Goal: Task Accomplishment & Management: Use online tool/utility

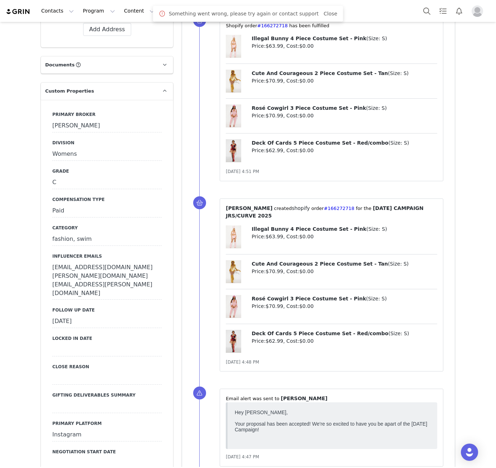
scroll to position [335, 0]
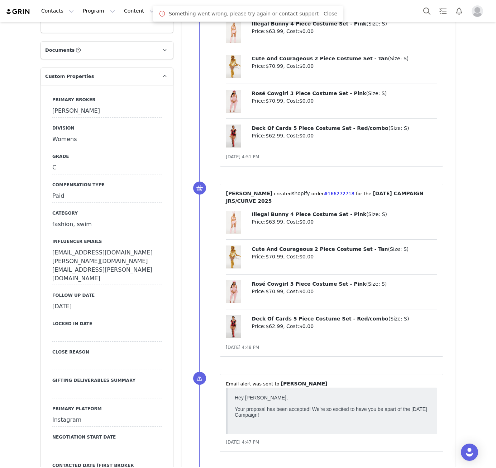
click at [94, 300] on div "[DATE]" at bounding box center [106, 306] width 109 height 13
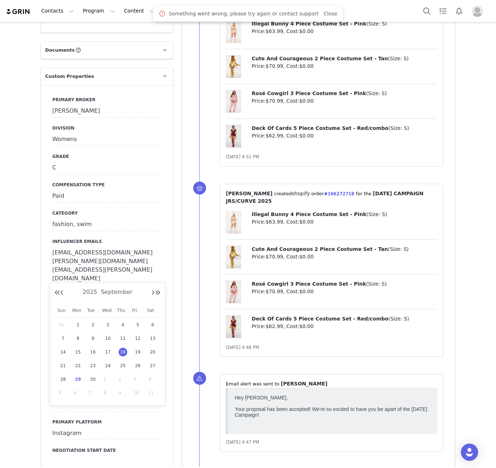
scroll to position [0, 0]
drag, startPoint x: 80, startPoint y: 381, endPoint x: 79, endPoint y: 363, distance: 18.0
click at [80, 381] on span "29" at bounding box center [78, 379] width 9 height 9
type input "[DATE]"
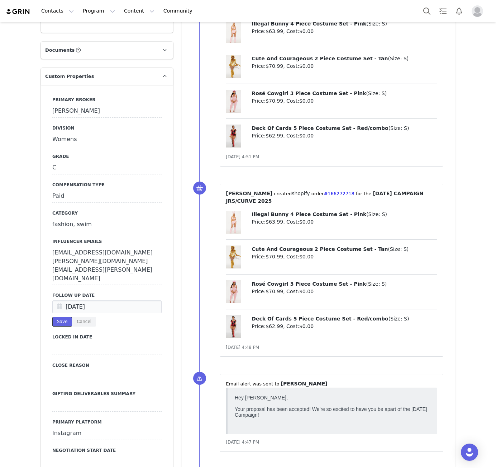
click at [56, 317] on button "Save" at bounding box center [62, 322] width 20 height 10
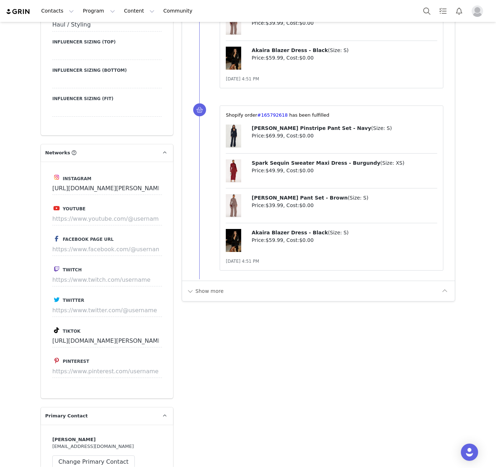
scroll to position [1088, 0]
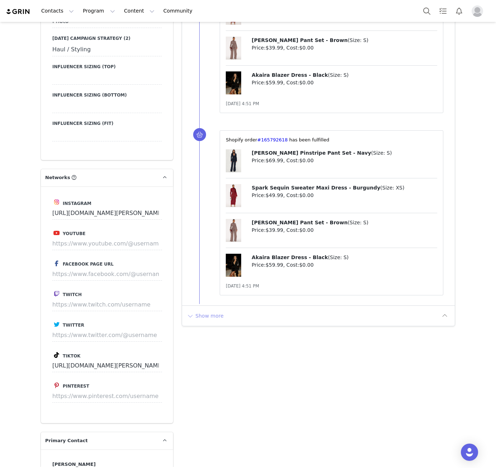
click at [206, 310] on button "Show more" at bounding box center [206, 315] width 38 height 11
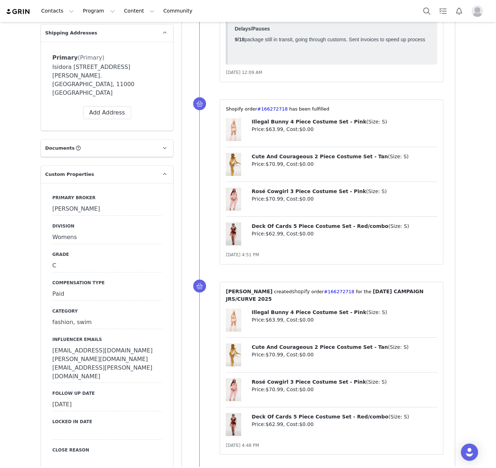
scroll to position [168, 0]
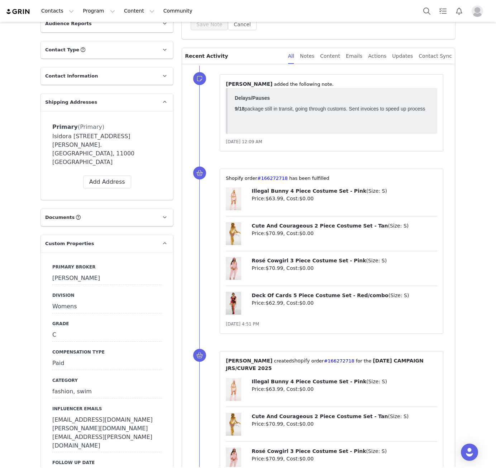
click at [269, 172] on div "⁨Shopify⁩ order⁨ #166272718 ⁩ has been fulfilled Illegal Bunny 4 Piece Costume …" at bounding box center [332, 251] width 224 height 165
copy span "166272718 ⁩"
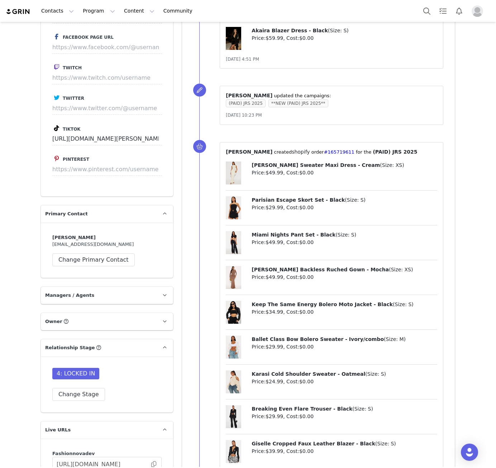
scroll to position [1172, 0]
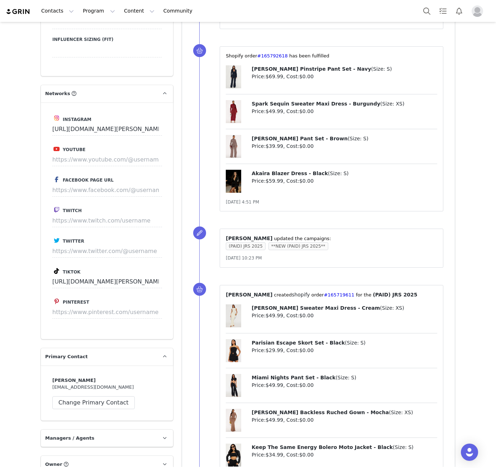
copy p "165719611 ⁩"
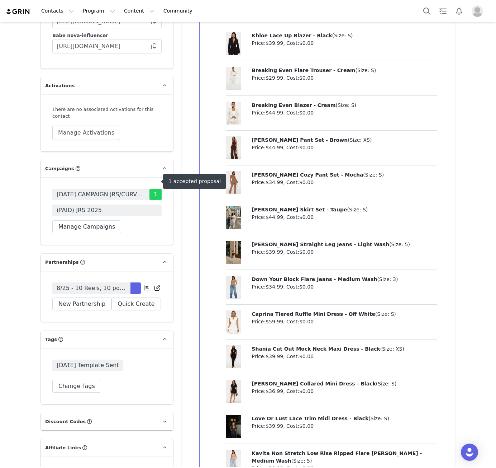
scroll to position [1758, 0]
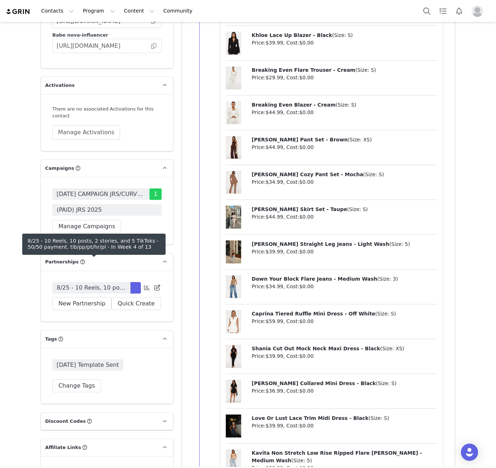
click at [100, 283] on span "8/25 - 10 Reels, 10 posts, 2 stories, and 5 TikToks - 50/50 payment. tib/pp/pt/…" at bounding box center [92, 287] width 70 height 9
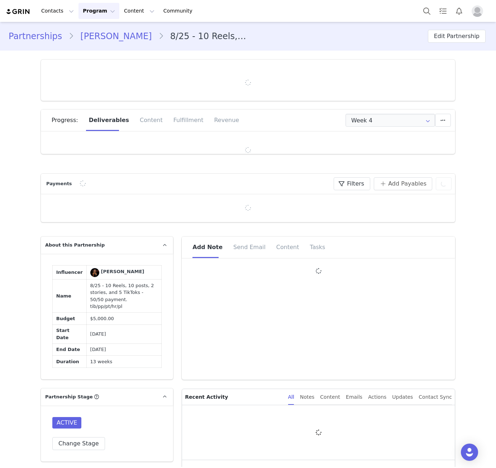
type input "+381 ([GEOGRAPHIC_DATA])"
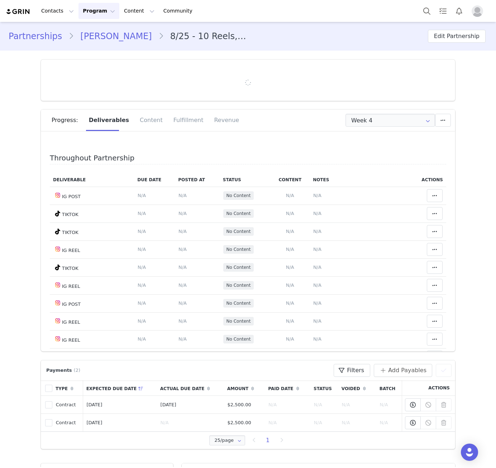
scroll to position [168, 0]
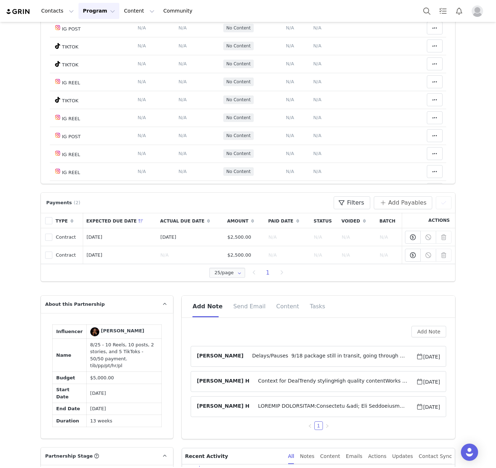
click at [314, 358] on span "Delays/Pauses 9/18 package still in transit, going through customs. Sent invoic…" at bounding box center [330, 356] width 173 height 9
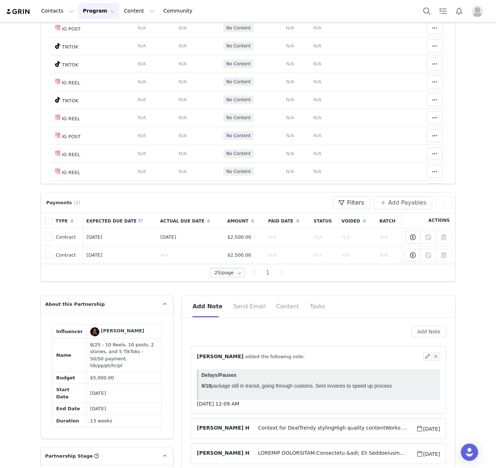
scroll to position [0, 0]
click at [425, 357] on button "button" at bounding box center [428, 356] width 9 height 9
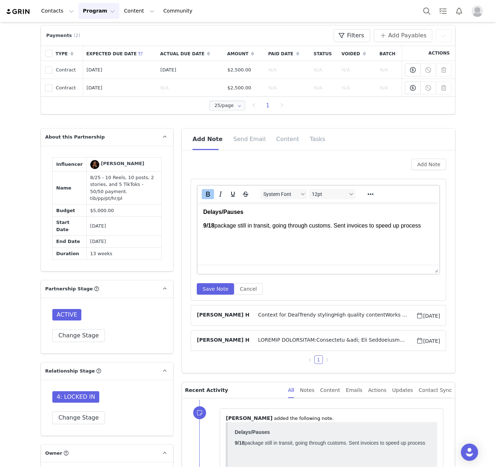
click at [431, 229] on p "9/18 package still in transit, going through customs. Sent invoices to speed up…" at bounding box center [318, 226] width 231 height 8
drag, startPoint x: 385, startPoint y: 246, endPoint x: 380, endPoint y: 240, distance: 8.2
click at [420, 241] on p "9/29 ﻿packages are failing and continuously going through customs/clearance eve…" at bounding box center [318, 240] width 231 height 8
click at [370, 197] on icon "Reveal or hide additional toolbar items" at bounding box center [371, 194] width 9 height 9
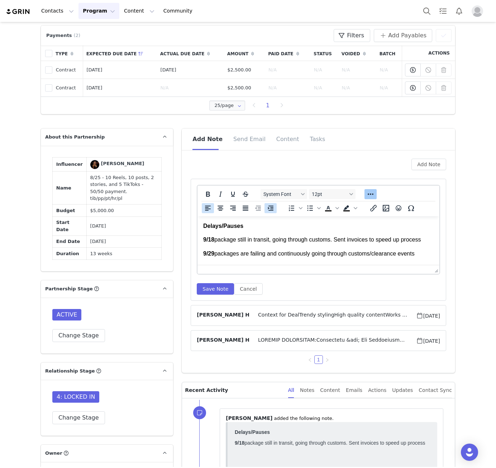
drag, startPoint x: 269, startPoint y: 209, endPoint x: 63, endPoint y: 36, distance: 269.1
click at [269, 209] on icon "Increase indent" at bounding box center [271, 208] width 6 height 5
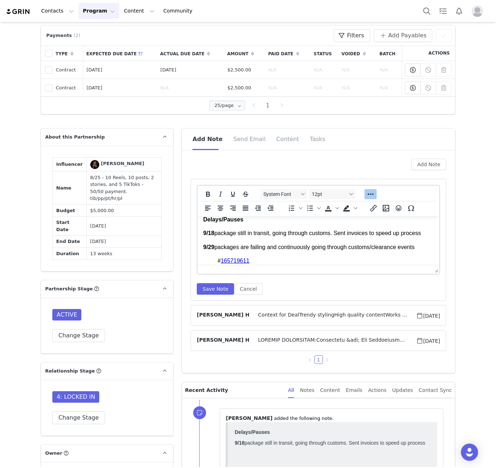
scroll to position [7, 0]
click at [218, 286] on button "Save Note" at bounding box center [215, 288] width 37 height 11
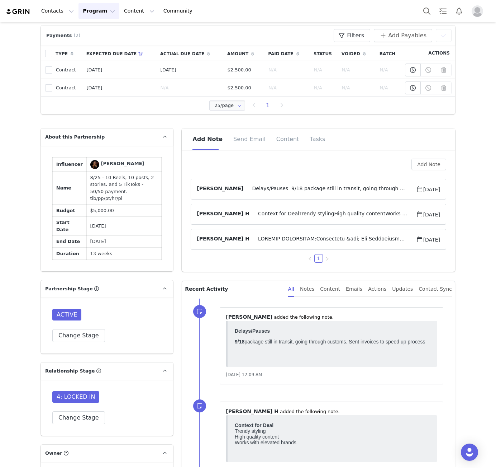
click at [255, 186] on span "Delays/Pauses 9/18 package still in transit, going through customs. Sent invoic…" at bounding box center [330, 189] width 173 height 9
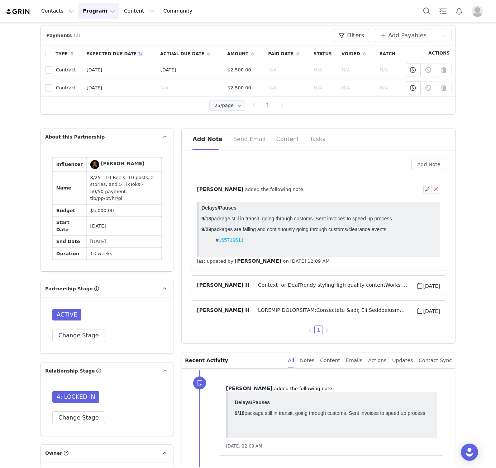
scroll to position [0, 0]
click at [255, 186] on span "⁨ [PERSON_NAME] ⁩ added the following note:" at bounding box center [251, 189] width 108 height 8
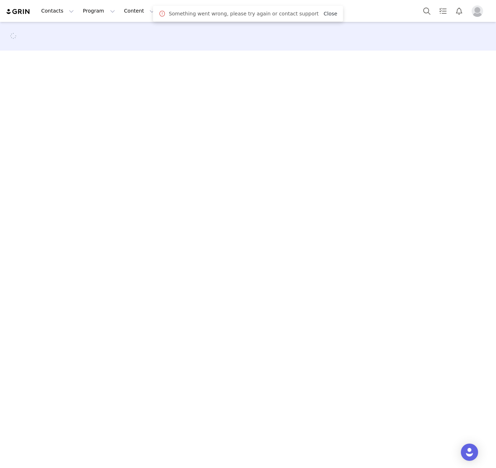
click at [324, 15] on link "Close" at bounding box center [331, 14] width 14 height 6
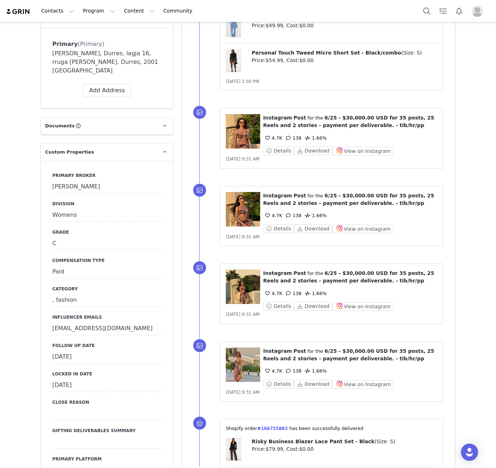
scroll to position [419, 0]
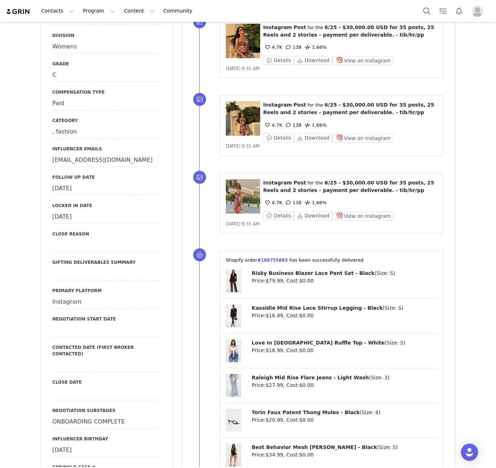
click at [94, 182] on div "September 24th, 2025" at bounding box center [106, 188] width 109 height 13
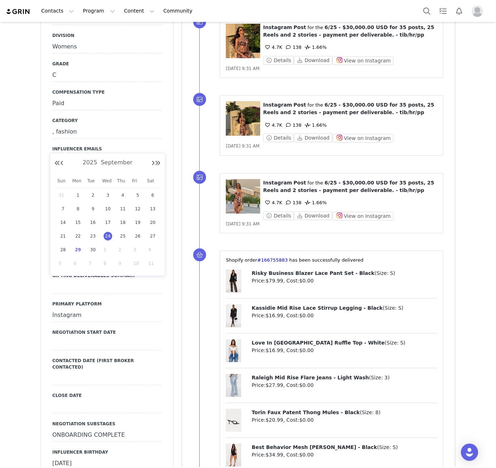
click at [75, 249] on span "29" at bounding box center [78, 249] width 9 height 9
type input "[DATE]"
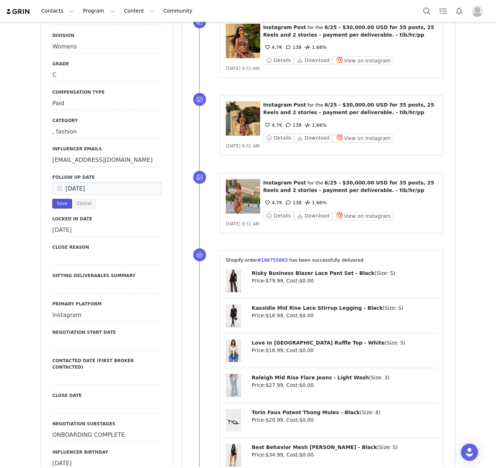
click at [64, 199] on button "Save" at bounding box center [62, 204] width 20 height 10
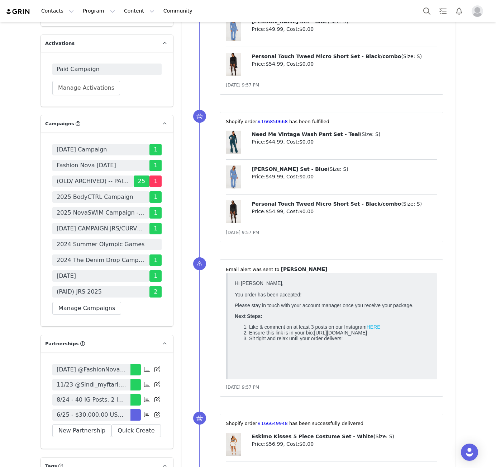
scroll to position [1841, 0]
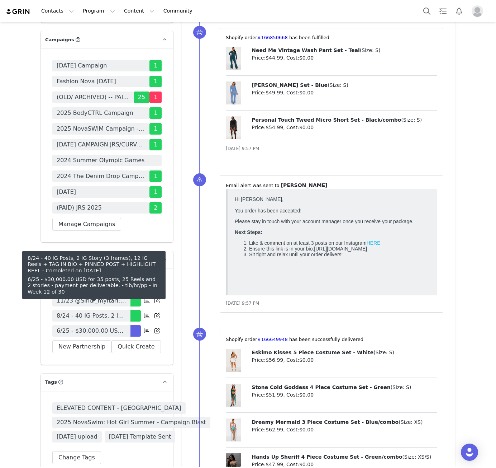
drag, startPoint x: 103, startPoint y: 300, endPoint x: 98, endPoint y: 300, distance: 4.3
click at [103, 326] on span "6/25 - $30,000.00 USD for 35 posts, 25 Reels and 2 stories - payment per delive…" at bounding box center [92, 330] width 70 height 9
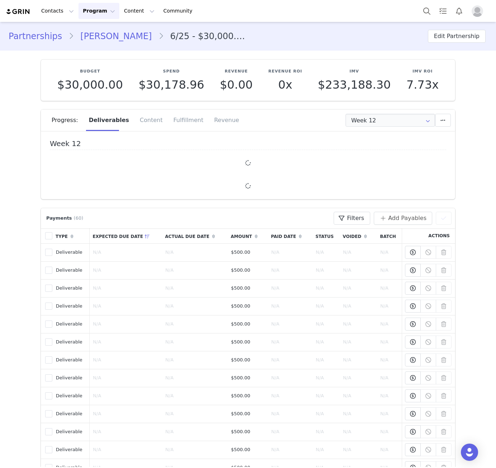
type input "+355 ([GEOGRAPHIC_DATA])"
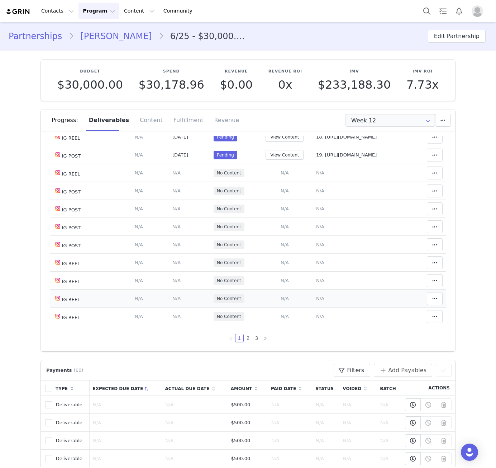
scroll to position [324, 0]
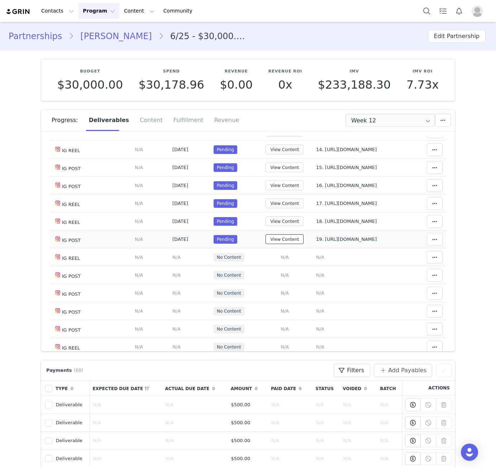
click at [278, 244] on button "View Content" at bounding box center [285, 239] width 38 height 10
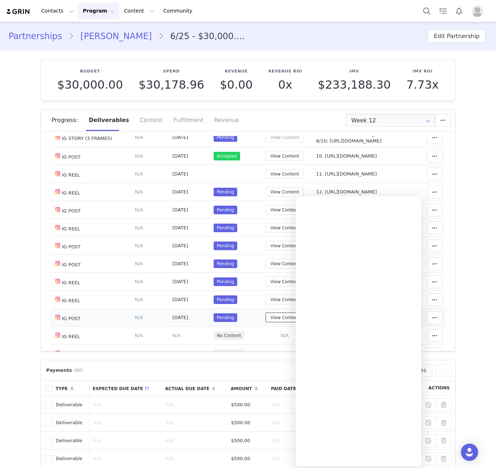
scroll to position [241, 0]
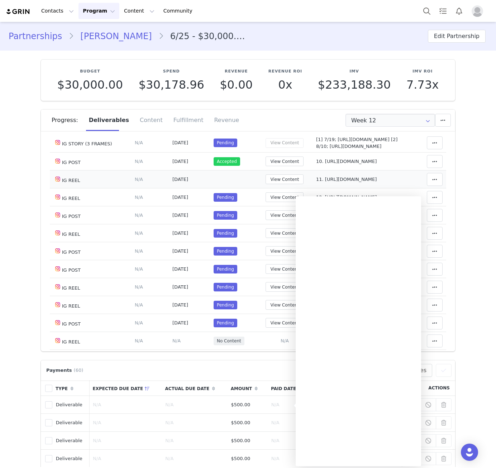
click at [217, 188] on td at bounding box center [233, 179] width 47 height 18
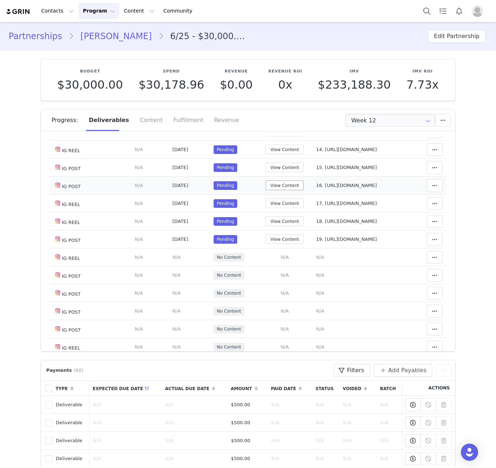
scroll to position [408, 0]
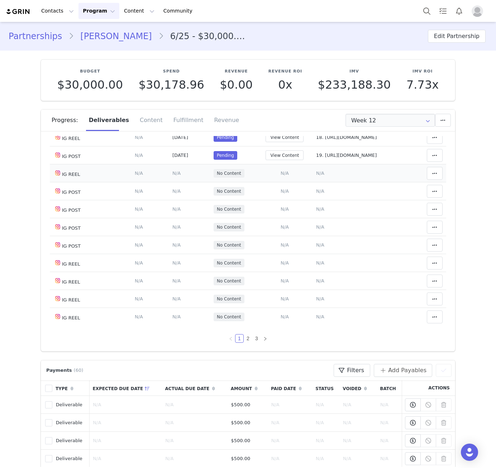
click at [281, 176] on span "N/A" at bounding box center [285, 172] width 8 height 5
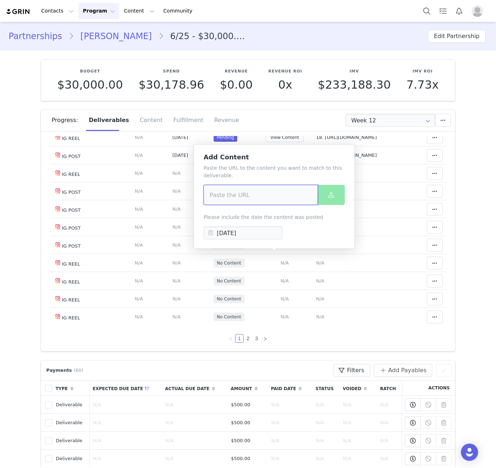
click at [270, 194] on input at bounding box center [261, 195] width 114 height 20
paste input "https://www.instagram.com/reel/DM3FSquNKGu/?igsh=d3ZqcjBldXJwZGRy"
type input "https://www.instagram.com/reel/DM3FSquNKGu/?igsh=d3ZqcjBldXJwZGRy"
click at [326, 202] on button at bounding box center [331, 195] width 27 height 20
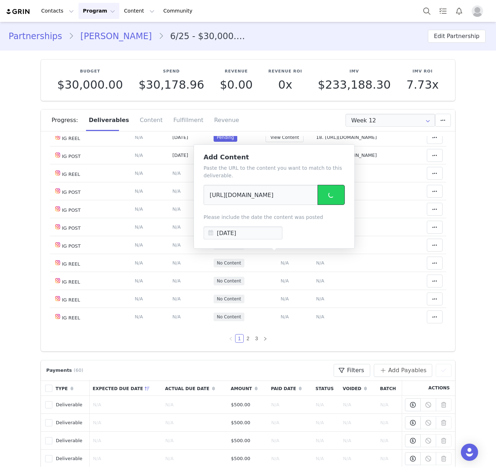
scroll to position [0, 0]
drag, startPoint x: 310, startPoint y: 253, endPoint x: 310, endPoint y: 203, distance: 50.6
click at [316, 176] on span "N/A" at bounding box center [320, 172] width 8 height 5
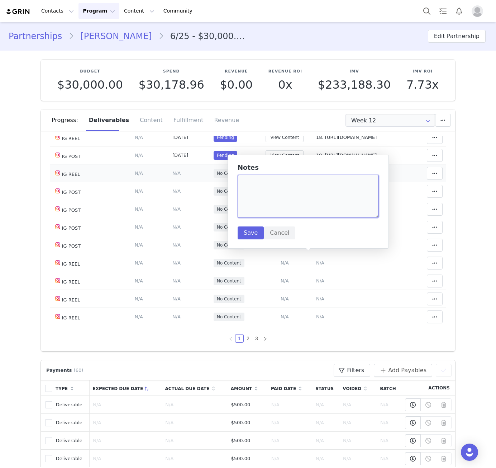
paste textarea "https://www.instagram.com/reel/DM3FSquNKGu/?igsh=d3ZqcjBldXJwZGRy"
type textarea "https://www.instagram.com/reel/DM3FSquNKGu/?igsh=d3ZqcjBldXJwZGRy"
click at [246, 235] on button "Save" at bounding box center [251, 232] width 26 height 13
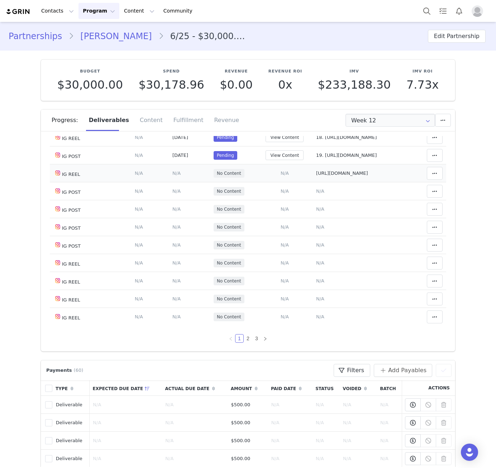
scroll to position [401, 0]
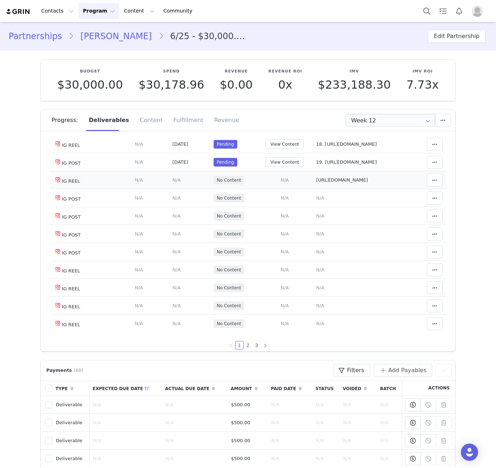
click at [324, 189] on td "https://www.instagram.com/reel/DM3FSquNKGu/?igsh=d3ZqcjBldXJwZGRy" at bounding box center [362, 180] width 99 height 18
click at [326, 183] on span "https://www.instagram.com/reel/DM3FSquNKGu/?igsh=d3ZqcjBldXJwZGRy" at bounding box center [342, 179] width 52 height 5
type textarea "https://www.instagram.com/reel/DM3FSquNKGu/?igsh=d3ZqcjBldXJwZGRy"
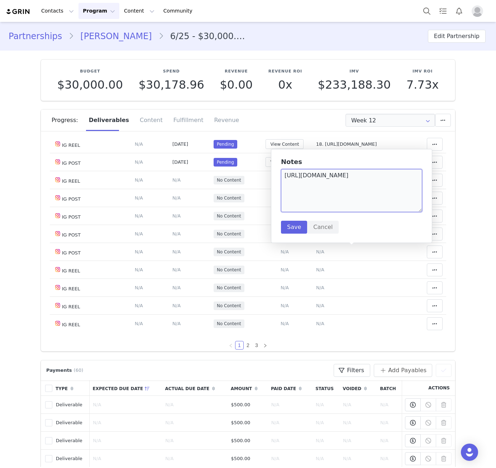
drag, startPoint x: 402, startPoint y: 191, endPoint x: 408, endPoint y: 179, distance: 13.8
click at [408, 179] on textarea "https://www.instagram.com/reel/DM3FSquNKGu/?igsh=d3ZqcjBldXJwZGRy" at bounding box center [351, 190] width 141 height 43
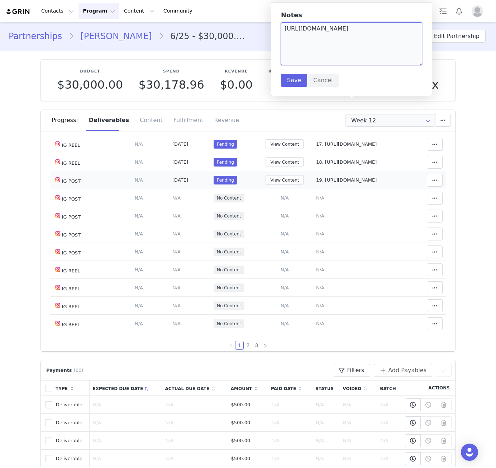
scroll to position [420, 0]
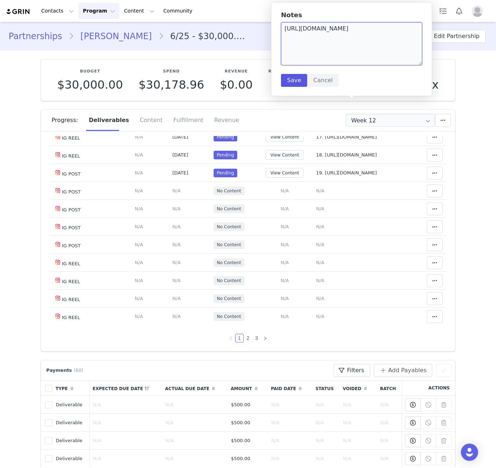
type textarea "https://www.instagram.com/reel/DM3FSquNKGu"
click at [295, 78] on button "Save" at bounding box center [294, 80] width 26 height 13
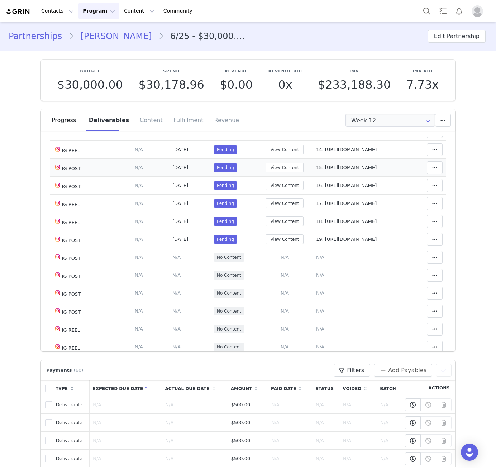
scroll to position [259, 0]
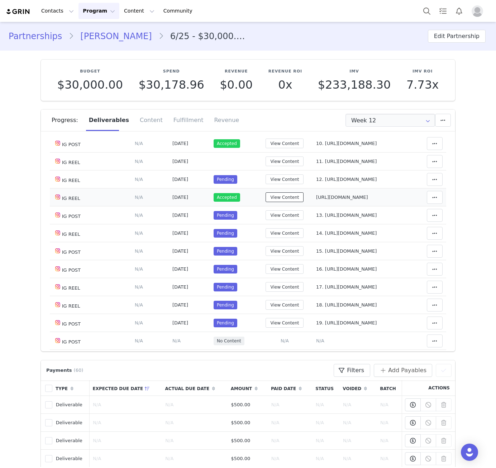
click at [282, 202] on button "View Content" at bounding box center [285, 197] width 38 height 10
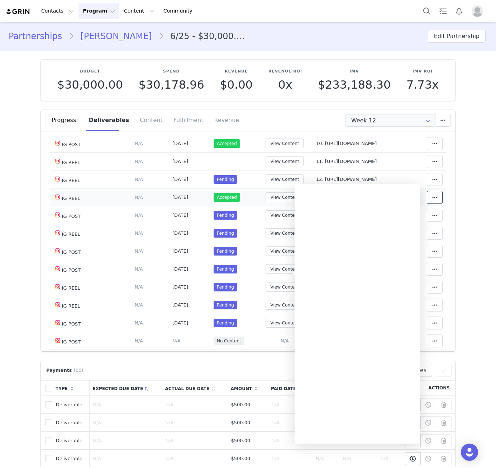
click at [433, 200] on icon at bounding box center [435, 197] width 5 height 6
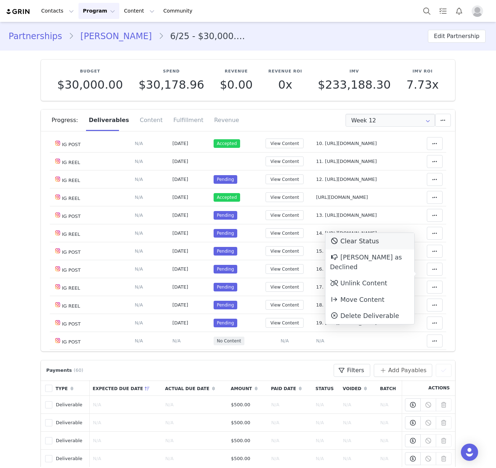
click at [368, 244] on div "Clear Status" at bounding box center [370, 241] width 89 height 17
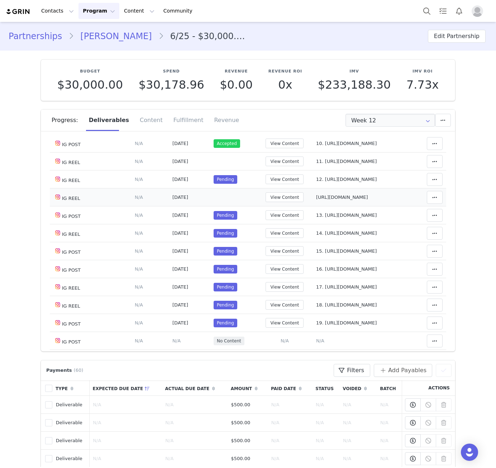
click at [316, 200] on span "https://www.instagram.com/reel/DM3FSquNKGu" at bounding box center [342, 196] width 52 height 5
type textarea "https://www.instagram.com/reel/DM3FSquNKGu"
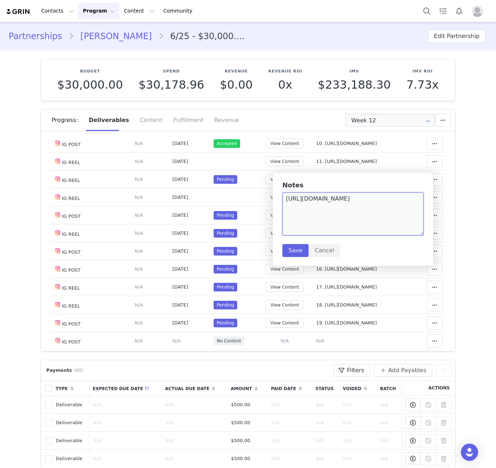
click at [284, 200] on textarea "https://www.instagram.com/reel/DM3FSquNKGu" at bounding box center [353, 213] width 141 height 43
type textarea "13. https://www.instagram.com/reel/DM3FSquNKGu"
click at [295, 248] on button "Save" at bounding box center [296, 250] width 26 height 13
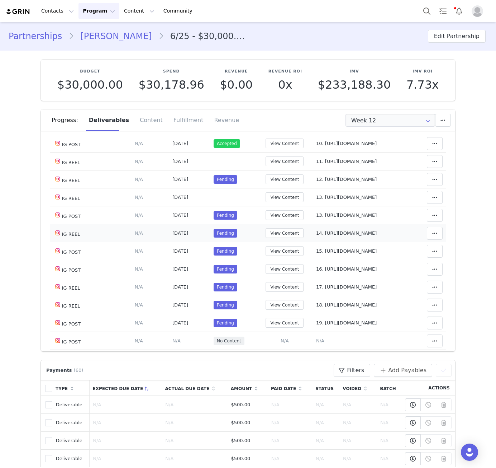
click at [313, 242] on td "Notes Save Cancel 14. https://www.instagram.com/p/DNoAU-mtray/" at bounding box center [362, 233] width 99 height 18
click at [316, 218] on span "13. https://www.instagram.com/p/DNdsQL-oF0I/" at bounding box center [346, 214] width 61 height 5
type textarea "13. https://www.instagram.com/p/DNdsQL-oF0I/"
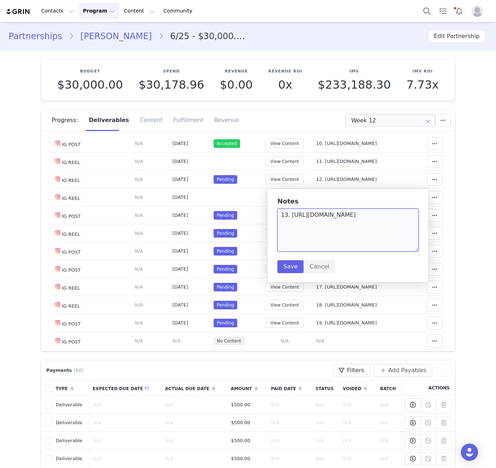
click at [287, 216] on textarea "13. https://www.instagram.com/p/DNdsQL-oF0I/" at bounding box center [348, 229] width 141 height 43
type textarea "14. https://www.instagram.com/p/DNdsQL-oF0I/"
click at [288, 270] on button "Save" at bounding box center [291, 266] width 26 height 13
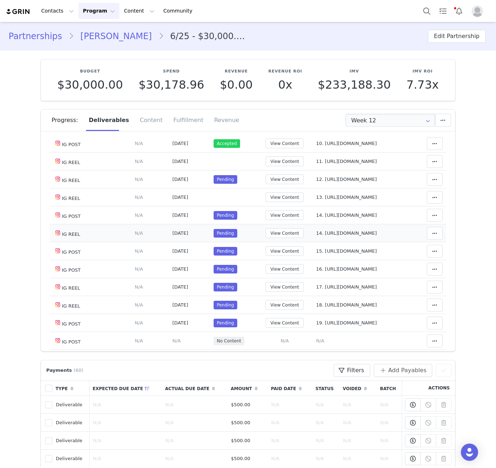
click at [313, 242] on td "Notes Save Cancel 14. https://www.instagram.com/p/DNoAU-mtray/" at bounding box center [362, 233] width 99 height 18
click at [316, 236] on span "14. https://www.instagram.com/p/DNoAU-mtray/" at bounding box center [346, 232] width 61 height 5
type textarea "14. https://www.instagram.com/p/DNoAU-mtray/"
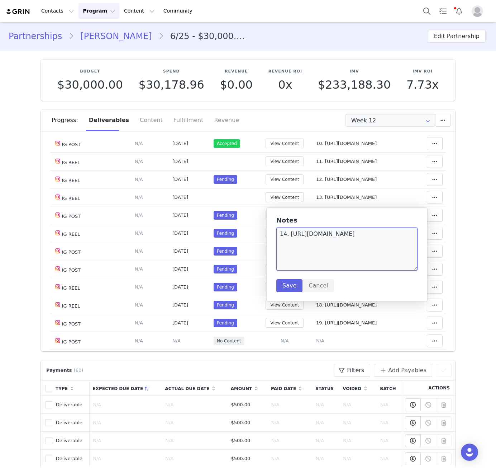
click at [287, 234] on textarea "14. https://www.instagram.com/p/DNoAU-mtray/" at bounding box center [347, 248] width 141 height 43
type textarea "15. https://www.instagram.com/p/DNoAU-mtray/"
click at [291, 283] on button "Save" at bounding box center [290, 285] width 26 height 13
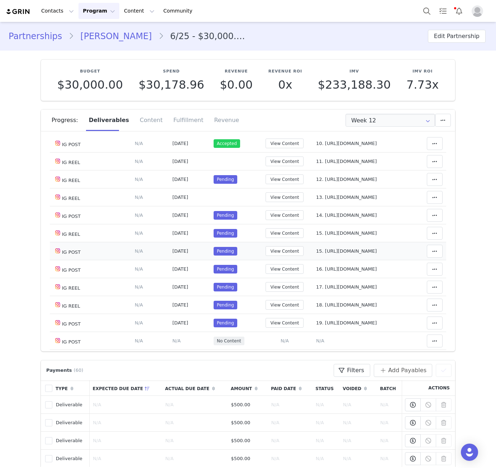
click at [316, 254] on span "15. https://www.instagram.com/p/DOCBlrYDTQj/" at bounding box center [346, 250] width 61 height 5
type textarea "15. https://www.instagram.com/p/DOCBlrYDTQj/"
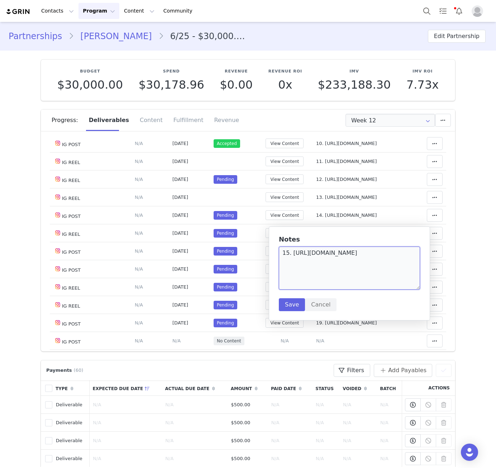
click at [284, 252] on textarea "15. https://www.instagram.com/p/DOCBlrYDTQj/" at bounding box center [349, 267] width 141 height 43
click at [287, 252] on textarea "15. https://www.instagram.com/p/DOCBlrYDTQj/" at bounding box center [349, 267] width 141 height 43
click at [286, 252] on textarea "15. https://www.instagram.com/p/DOCBlrYDTQj/" at bounding box center [349, 267] width 141 height 43
type textarea "16. https://www.instagram.com/p/DOCBlrYDTQj/"
click at [293, 307] on button "Save" at bounding box center [292, 304] width 26 height 13
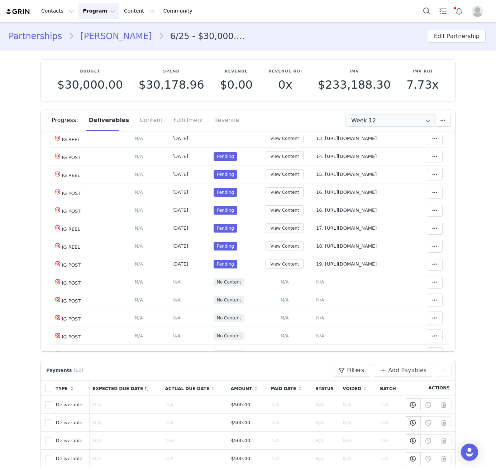
scroll to position [342, 0]
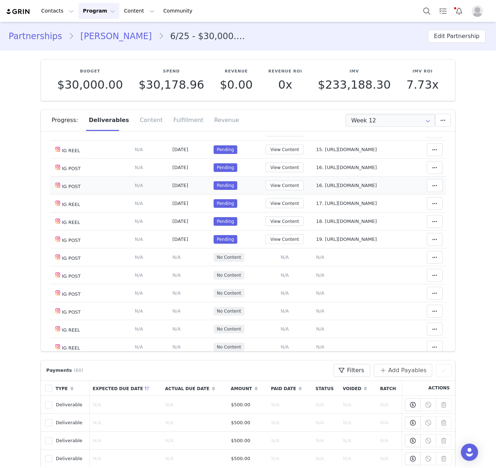
click at [316, 188] on span "16. https://www.instagram.com/p/DONyurgDWRS/" at bounding box center [346, 185] width 61 height 5
type textarea "16. https://www.instagram.com/p/DONyurgDWRS/"
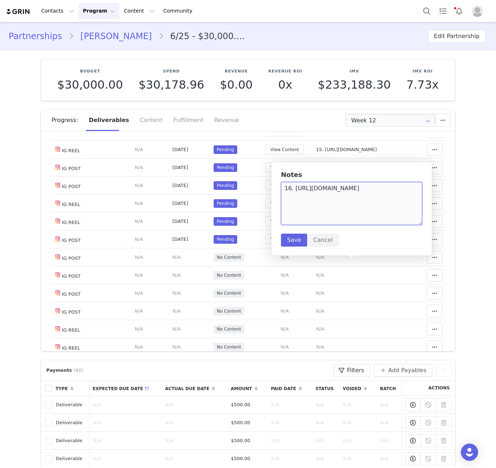
drag, startPoint x: 294, startPoint y: 191, endPoint x: 290, endPoint y: 189, distance: 4.2
click at [290, 189] on textarea "16. https://www.instagram.com/p/DONyurgDWRS/" at bounding box center [351, 203] width 141 height 43
click at [289, 188] on textarea "16. https://www.instagram.com/p/DONyurgDWRS/" at bounding box center [351, 203] width 141 height 43
type textarea "17. https://www.instagram.com/p/DONyurgDWRS/"
click at [295, 245] on button "Save" at bounding box center [294, 240] width 26 height 13
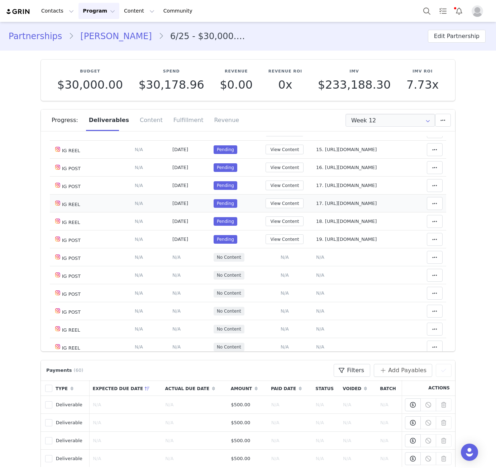
click at [316, 206] on span "17. https://www.instagram.com/p/DOoWsuGDZ3m/" at bounding box center [346, 203] width 61 height 5
type textarea "17. https://www.instagram.com/p/DOoWsuGDZ3m/"
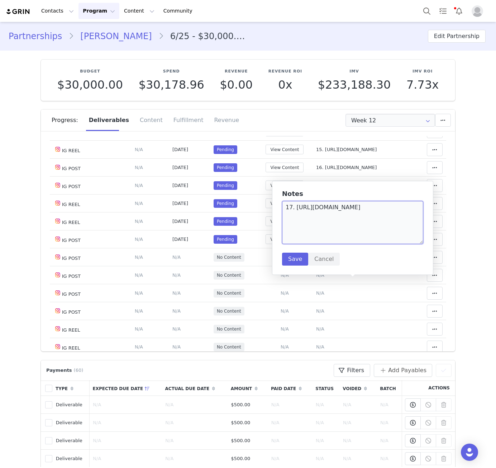
click at [289, 207] on textarea "17. https://www.instagram.com/p/DOoWsuGDZ3m/" at bounding box center [352, 222] width 141 height 43
type textarea "18. https://www.instagram.com/p/DOoWsuGDZ3m/"
click at [293, 261] on button "Save" at bounding box center [295, 259] width 26 height 13
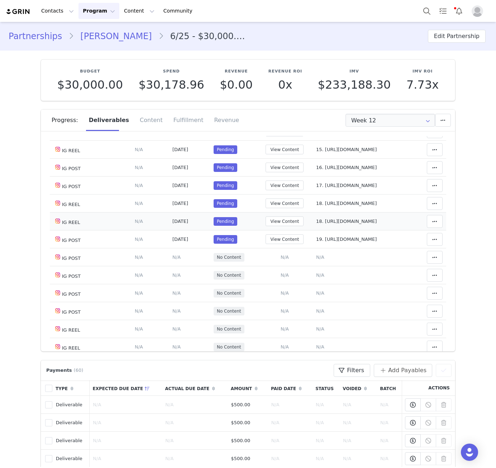
click at [313, 230] on td "Notes Save Cancel 18. https://www.instagram.com/p/DOwLpAIjcgZ/" at bounding box center [362, 221] width 99 height 18
click at [316, 224] on span "18. https://www.instagram.com/p/DOwLpAIjcgZ/" at bounding box center [346, 220] width 61 height 5
type textarea "18. https://www.instagram.com/p/DOwLpAIjcgZ/"
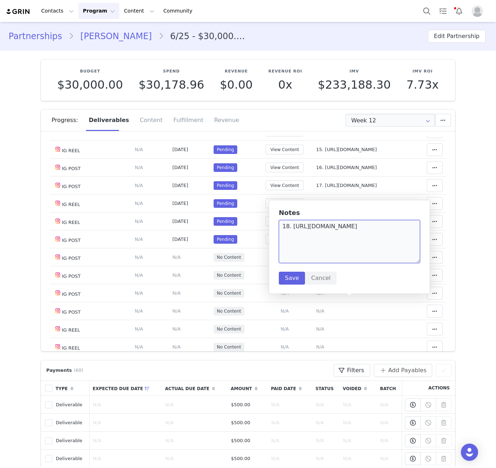
click at [288, 225] on textarea "18. https://www.instagram.com/p/DOwLpAIjcgZ/" at bounding box center [349, 241] width 141 height 43
type textarea "19. https://www.instagram.com/p/DOwLpAIjcgZ/"
click at [293, 279] on button "Save" at bounding box center [292, 278] width 26 height 13
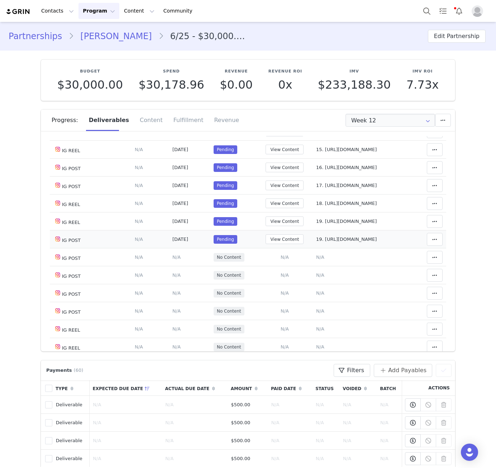
click at [316, 242] on span "19. https://www.instagram.com/p/DO8JfDfDTR2" at bounding box center [346, 238] width 61 height 5
type textarea "19. https://www.instagram.com/p/DO8JfDfDTR2"
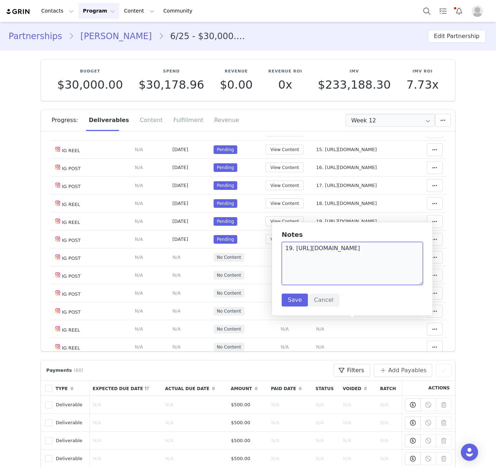
click at [284, 246] on textarea "19. https://www.instagram.com/p/DO8JfDfDTR2" at bounding box center [352, 263] width 141 height 43
type textarea "20. https://www.instagram.com/p/DO8JfDfDTR2"
click at [302, 304] on button "Save" at bounding box center [295, 299] width 26 height 13
